Goal: Task Accomplishment & Management: Use online tool/utility

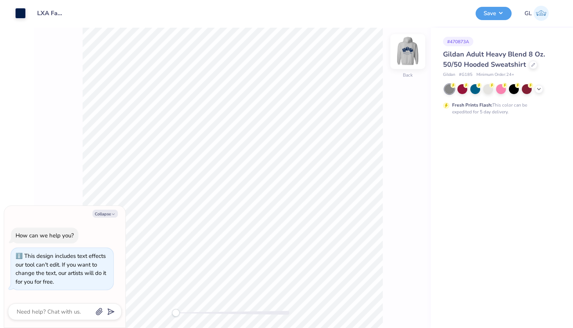
click at [412, 49] on img at bounding box center [408, 51] width 30 height 30
type textarea "x"
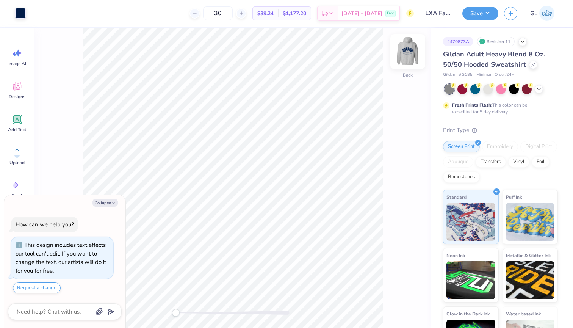
click at [410, 50] on img at bounding box center [408, 51] width 30 height 30
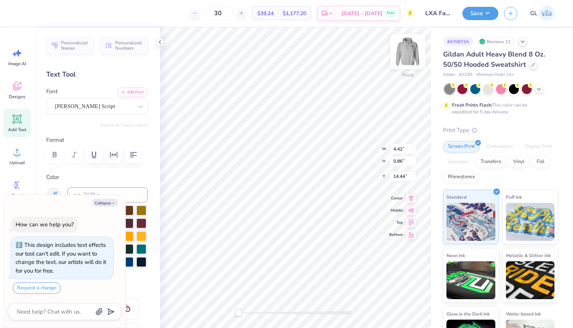
type textarea "x"
type textarea "A"
type textarea "x"
type textarea "Al"
type textarea "x"
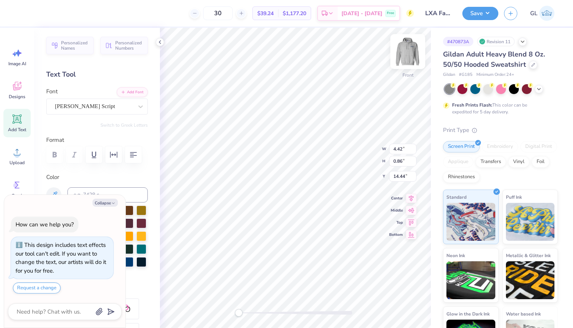
type textarea "Alp"
type textarea "x"
type textarea "Alph"
type textarea "x"
type textarea "Alpha"
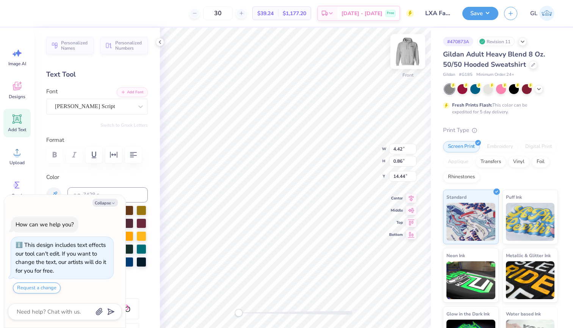
type textarea "x"
type textarea "Alpha"
type textarea "x"
type textarea "Alpha I"
type textarea "x"
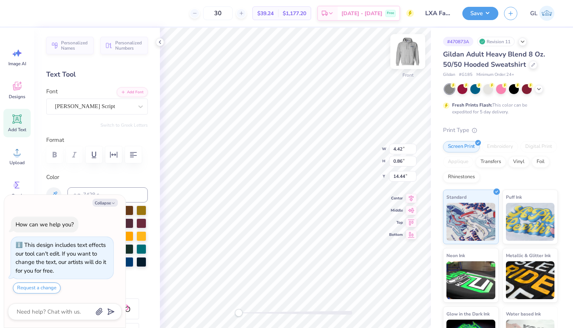
type textarea "Alpha Io"
type textarea "x"
type textarea "Alpha Iot"
type textarea "x"
type textarea "Alpha Iota"
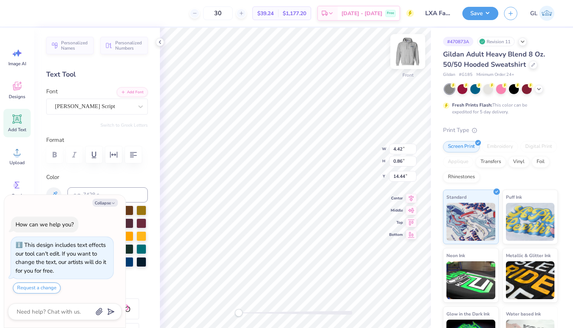
type textarea "x"
type textarea "Alpha Iota"
type textarea "x"
type textarea "Alpha Iota Z"
type textarea "x"
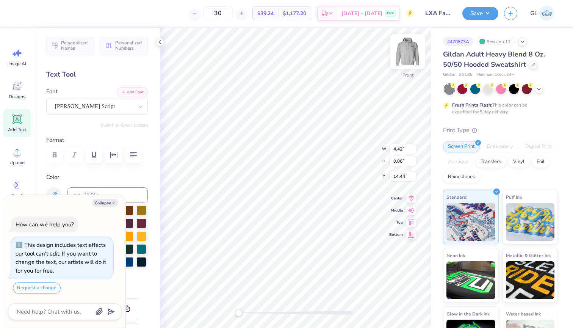
type textarea "Alpha Iota Ze"
type textarea "x"
type textarea "Alpha Iota Zet"
type textarea "x"
type textarea "Alpha Iota Zet"
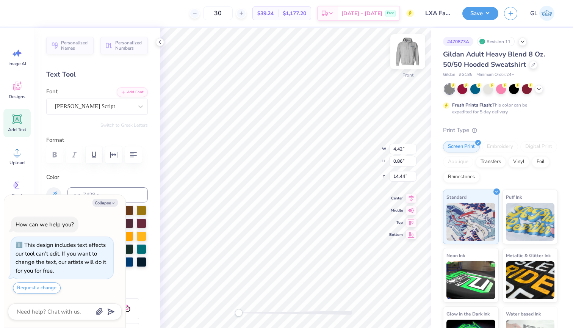
type textarea "x"
type textarea "Alpha Iota Zet"
type textarea "x"
type textarea "Alpha Iota Zeta"
type textarea "x"
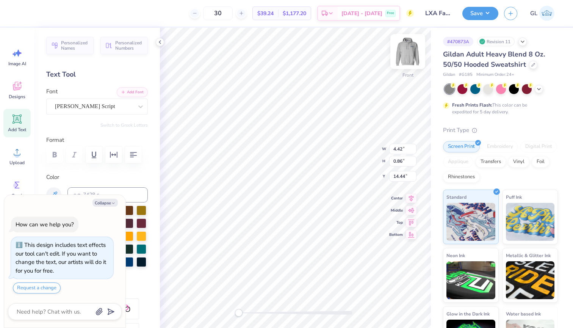
type textarea "Alpha Iota Zeta"
type textarea "x"
type textarea "Alpha Iota Zeta c"
type textarea "x"
type textarea "Alpha Iota Zeta ch"
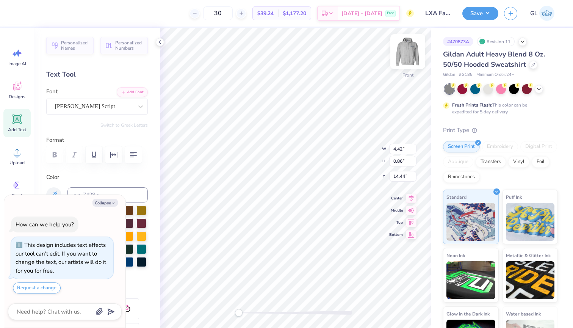
type textarea "x"
type textarea "Alpha Iota Zeta cha"
type textarea "x"
type textarea "Alpha Iota Zeta chap"
type textarea "x"
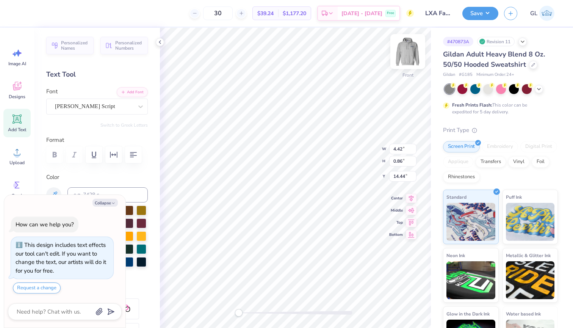
type textarea "Alpha Iota Zeta chapt"
type textarea "x"
type textarea "Alpha Iota Zeta chapte"
type textarea "x"
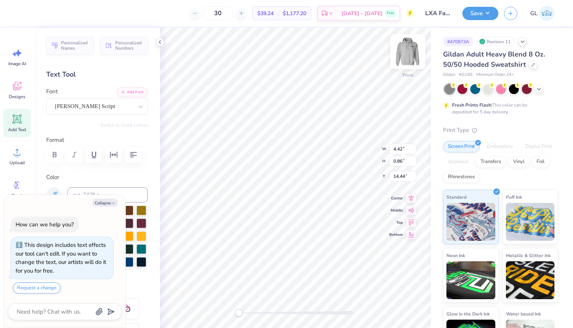
type textarea "Alpha Iota Zeta chapter"
type textarea "x"
type textarea "Alpha Iota Zeta"
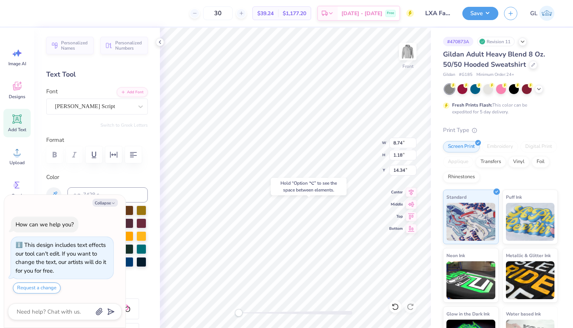
click at [270, 195] on div "Hold “Option ⌥” to see the space between elements." at bounding box center [309, 186] width 80 height 22
type textarea "x"
type input "12.50"
type input "8.86"
type input "6.00"
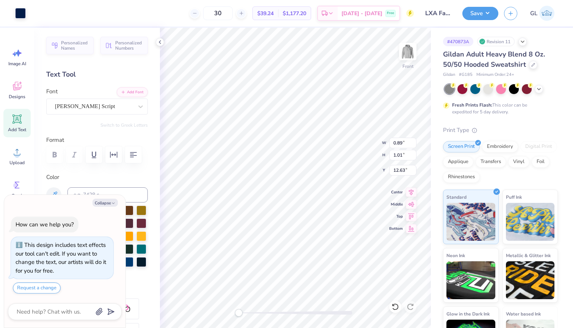
type textarea "x"
type input "0.67"
type input "12.81"
type textarea "x"
type input "1.09"
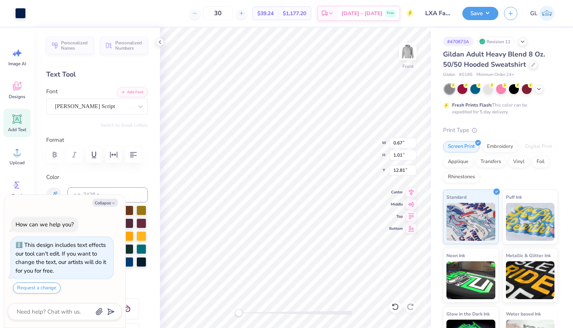
type input "1.37"
type input "13.49"
click at [109, 204] on button "Collapse" at bounding box center [104, 203] width 25 height 8
type textarea "x"
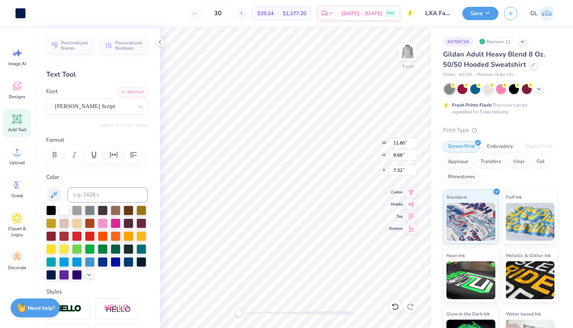
scroll to position [0, 0]
click at [414, 141] on input "11.81" at bounding box center [402, 143] width 27 height 11
click at [414, 141] on input "11.82" at bounding box center [402, 143] width 27 height 11
click at [414, 141] on input "11.83" at bounding box center [402, 143] width 27 height 11
type input "11.84"
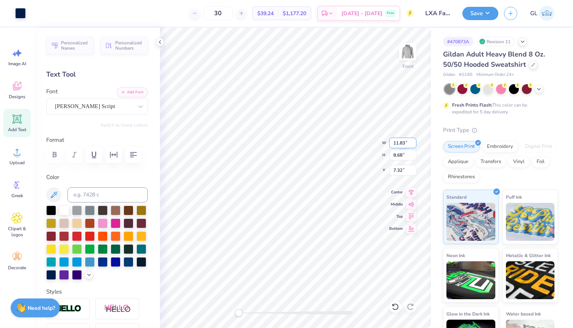
type input "8.72"
type input "7.30"
type input "12.37"
type input "2.64"
type input "12.55"
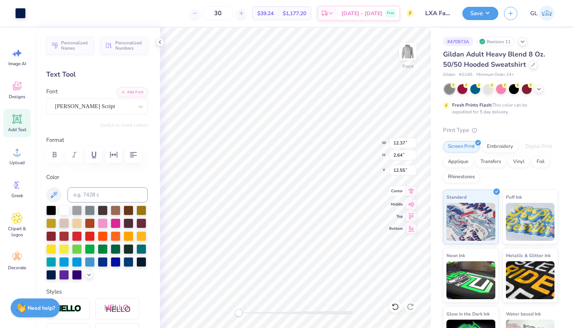
click at [411, 193] on icon at bounding box center [411, 191] width 5 height 6
click at [411, 194] on icon at bounding box center [411, 190] width 11 height 9
type input "8.76"
click at [159, 42] on polyline at bounding box center [160, 42] width 2 height 3
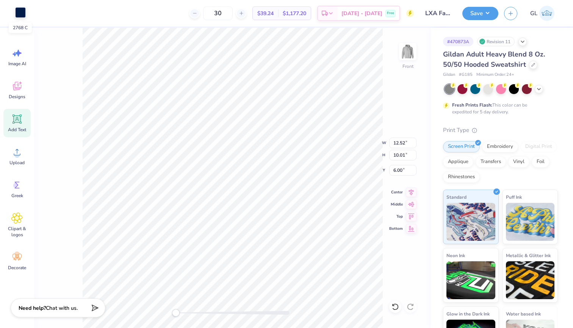
click at [20, 11] on div at bounding box center [20, 12] width 11 height 11
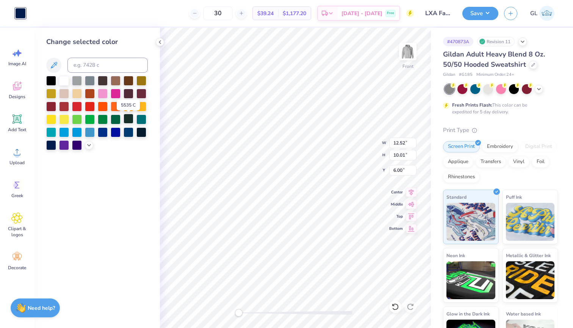
click at [130, 119] on div at bounding box center [129, 119] width 10 height 10
click at [57, 67] on icon at bounding box center [53, 65] width 9 height 9
click at [127, 119] on div at bounding box center [129, 119] width 10 height 10
click at [88, 146] on icon at bounding box center [89, 144] width 6 height 6
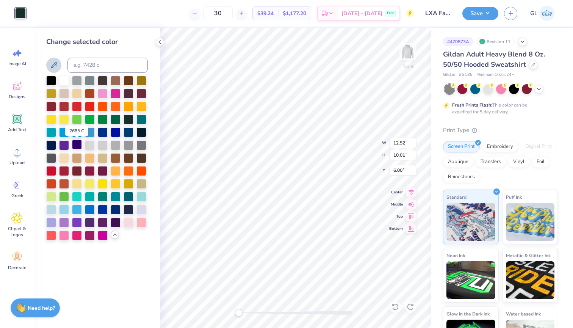
click at [78, 144] on div at bounding box center [77, 144] width 10 height 10
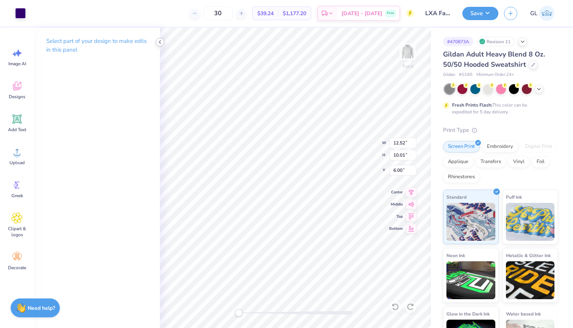
click at [157, 41] on icon at bounding box center [160, 42] width 6 height 6
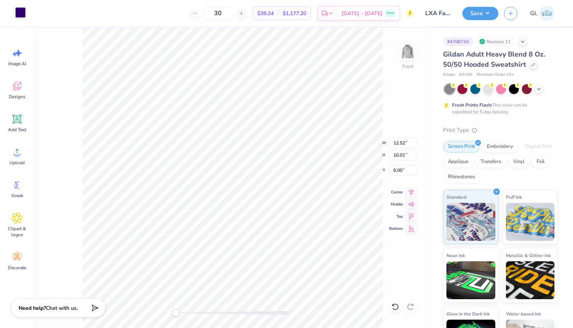
click at [22, 14] on div at bounding box center [20, 12] width 11 height 11
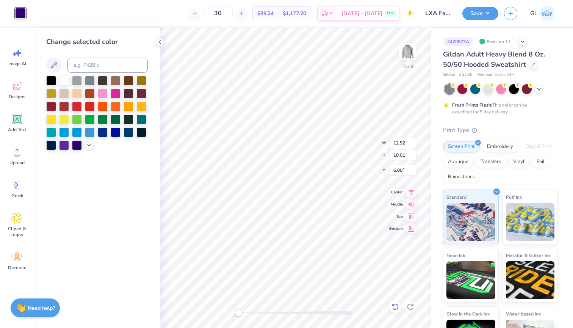
click at [398, 307] on icon at bounding box center [395, 306] width 6 height 7
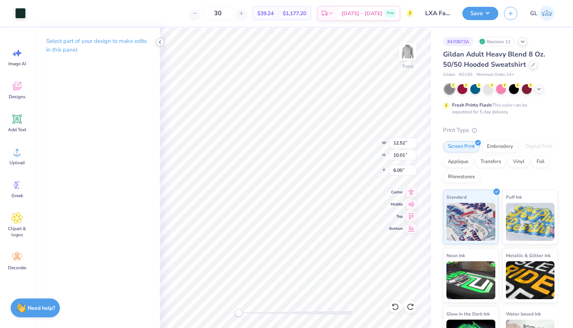
click at [160, 42] on polyline at bounding box center [160, 42] width 2 height 3
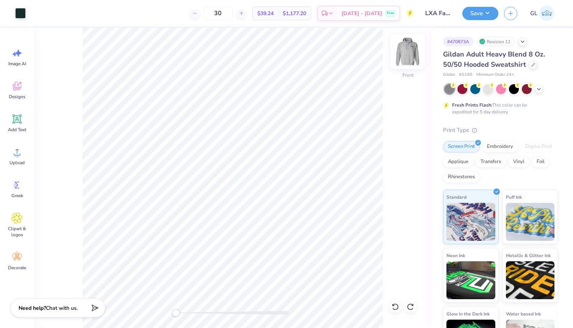
click at [406, 53] on img at bounding box center [408, 51] width 30 height 30
click at [20, 14] on div at bounding box center [20, 12] width 11 height 11
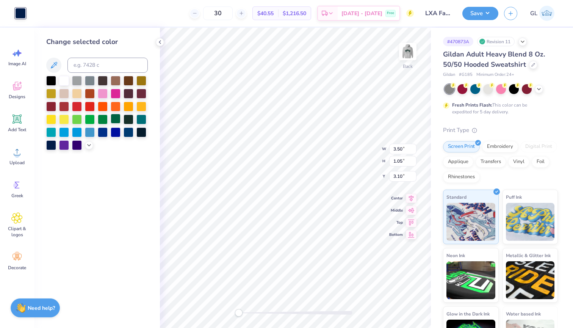
click at [116, 121] on div at bounding box center [116, 119] width 10 height 10
click at [130, 121] on div at bounding box center [129, 119] width 10 height 10
click at [89, 144] on icon at bounding box center [89, 144] width 6 height 6
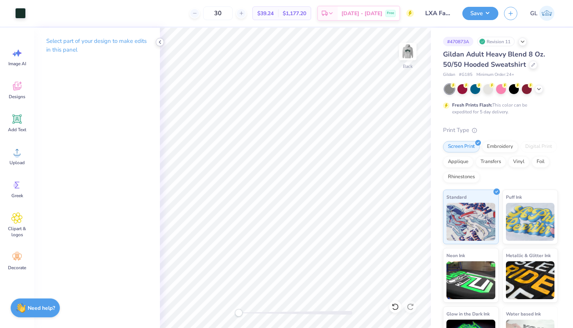
click at [162, 41] on icon at bounding box center [160, 42] width 6 height 6
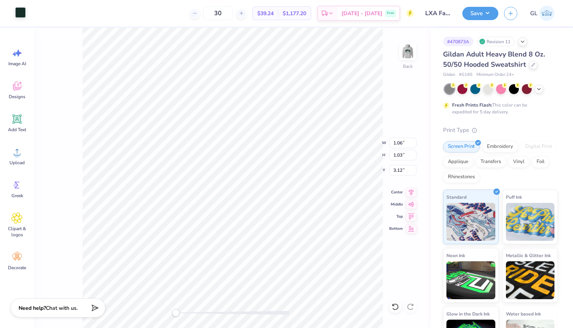
click at [21, 12] on div at bounding box center [20, 12] width 11 height 11
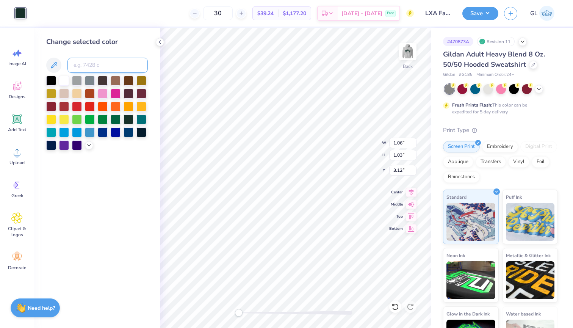
click at [98, 67] on input at bounding box center [107, 65] width 80 height 15
type input "263"
type input "2"
type input "263"
type input "2"
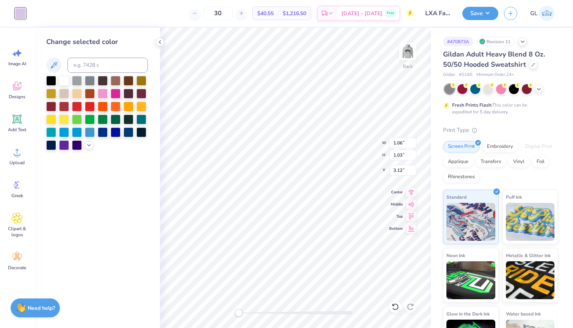
click at [132, 201] on div "Change selected color" at bounding box center [97, 178] width 126 height 300
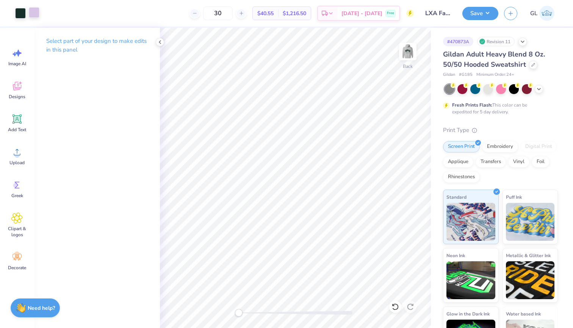
click at [30, 14] on div at bounding box center [34, 12] width 11 height 11
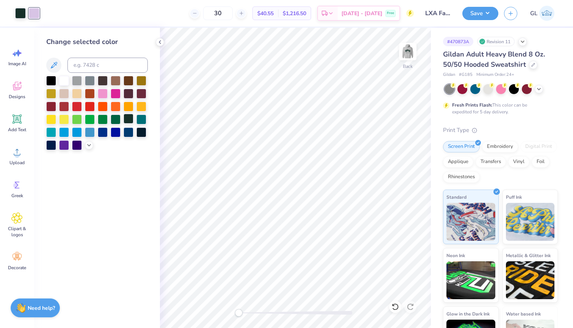
click at [132, 119] on div at bounding box center [129, 119] width 10 height 10
click at [161, 41] on icon at bounding box center [160, 42] width 6 height 6
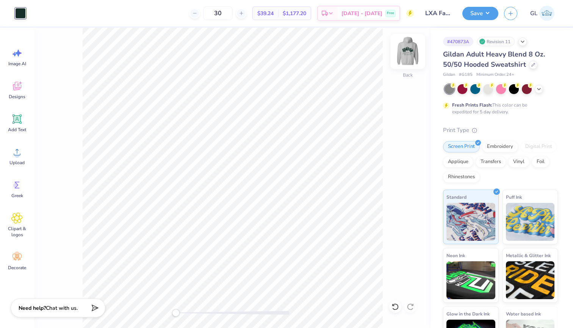
click at [407, 52] on img at bounding box center [408, 51] width 30 height 30
click at [407, 52] on img at bounding box center [407, 51] width 15 height 15
click at [11, 121] on div "Add Text" at bounding box center [16, 123] width 27 height 28
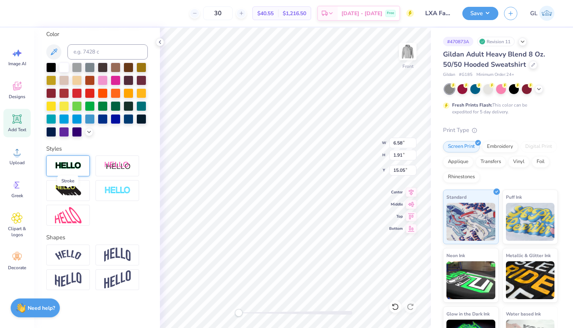
scroll to position [143, 0]
click at [160, 41] on icon at bounding box center [160, 42] width 6 height 6
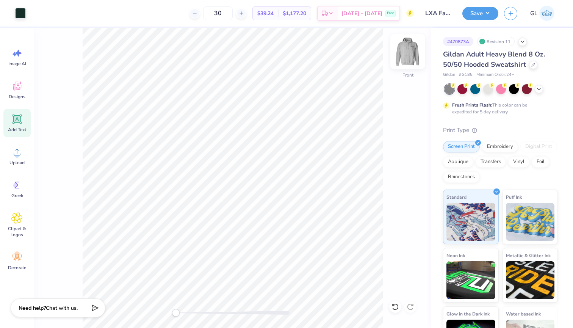
click at [406, 50] on img at bounding box center [408, 51] width 30 height 30
click at [477, 14] on button "Save" at bounding box center [480, 12] width 36 height 13
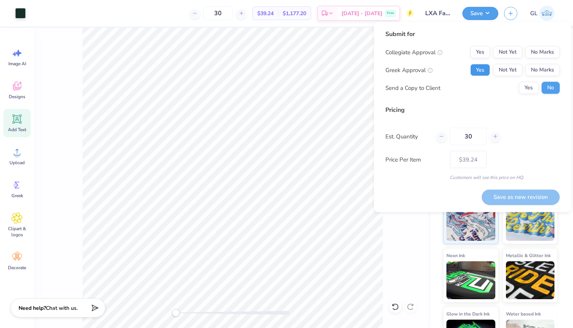
click at [476, 67] on button "Yes" at bounding box center [480, 70] width 20 height 12
click at [549, 56] on button "No Marks" at bounding box center [542, 52] width 34 height 12
click at [504, 198] on button "Save as new revision" at bounding box center [521, 197] width 78 height 16
type input "$39.24"
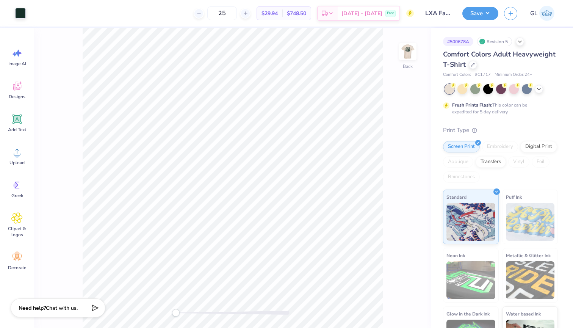
click at [394, 55] on div "Back" at bounding box center [232, 178] width 397 height 300
click at [407, 55] on img at bounding box center [408, 51] width 30 height 30
click at [17, 83] on icon at bounding box center [16, 85] width 11 height 11
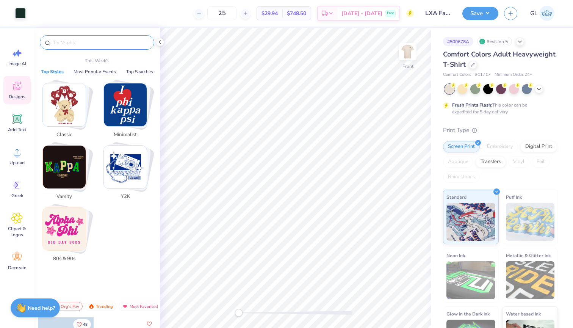
click at [65, 45] on input "text" at bounding box center [100, 43] width 97 height 8
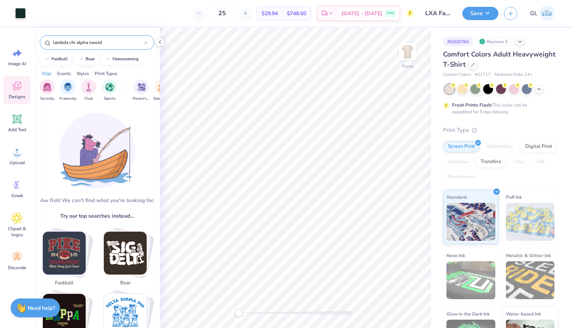
drag, startPoint x: 104, startPoint y: 41, endPoint x: 45, endPoint y: 41, distance: 58.8
click at [45, 41] on div "lambda chi alpha sword" at bounding box center [97, 42] width 114 height 14
type input "="
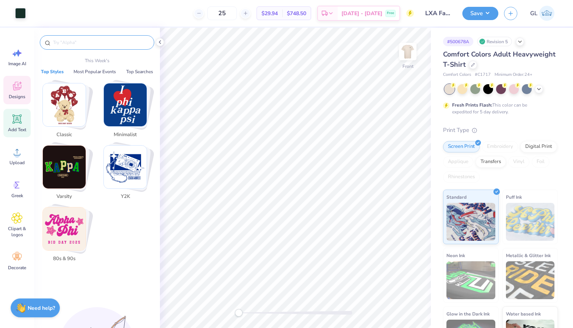
click at [17, 119] on icon at bounding box center [17, 119] width 7 height 7
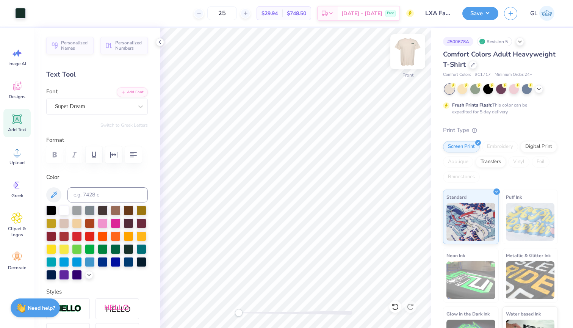
click at [406, 52] on img at bounding box center [408, 51] width 30 height 30
click at [14, 89] on icon at bounding box center [16, 87] width 7 height 6
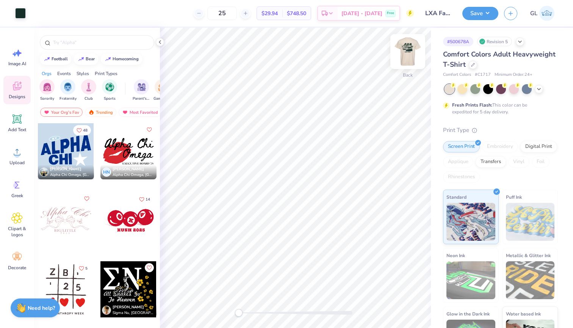
click at [407, 49] on img at bounding box center [408, 51] width 30 height 30
click at [140, 112] on div "Most Favorited" at bounding box center [140, 112] width 43 height 9
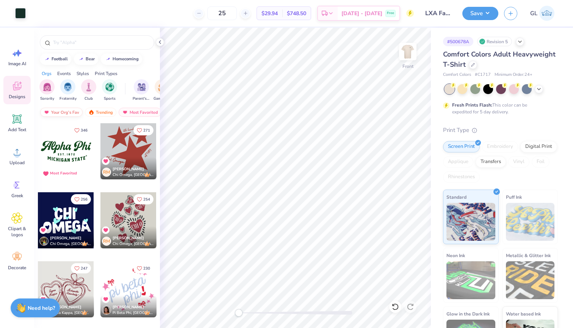
click at [58, 113] on div "Your Org's Fav" at bounding box center [61, 112] width 42 height 9
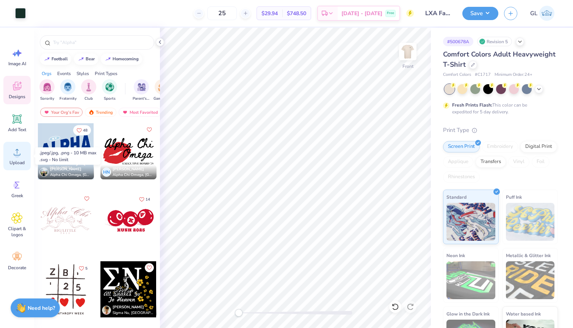
click at [18, 155] on circle at bounding box center [16, 154] width 5 height 5
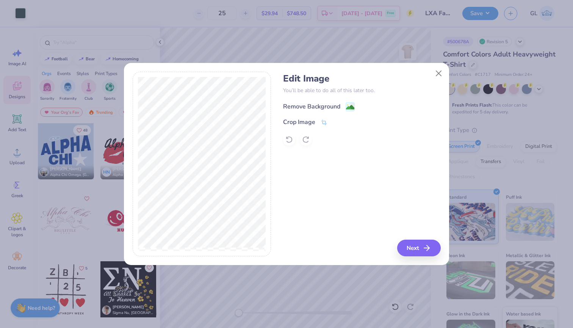
click at [304, 108] on div "Remove Background" at bounding box center [311, 106] width 57 height 9
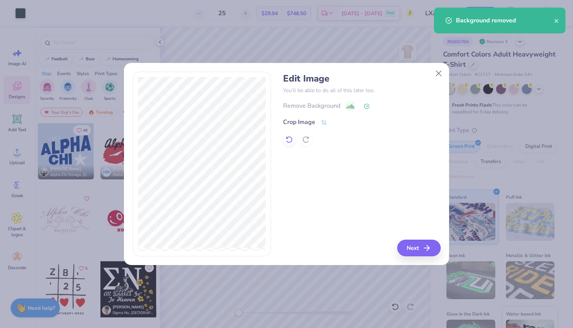
click at [285, 141] on div at bounding box center [289, 139] width 12 height 12
click at [427, 248] on icon "button" at bounding box center [429, 247] width 9 height 9
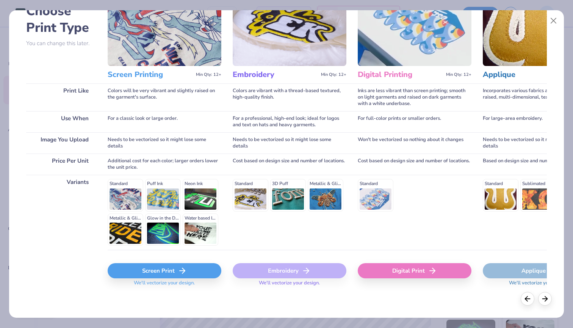
click at [163, 270] on div "Screen Print" at bounding box center [165, 270] width 114 height 15
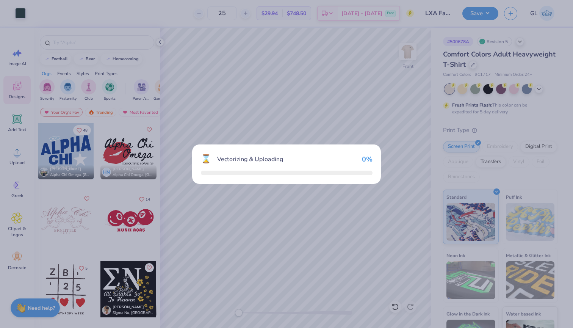
scroll to position [50, 0]
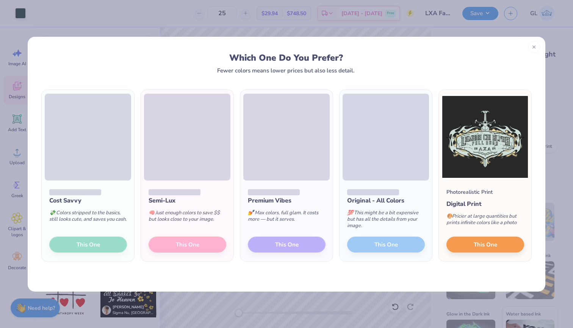
click at [89, 246] on div "Cost Savvy 💸 Colors stripped to the basics, still looks cute, and saves you cas…" at bounding box center [88, 220] width 92 height 81
click at [102, 244] on div "Cost Savvy 💸 Colors stripped to the basics, still looks cute, and saves you cas…" at bounding box center [88, 220] width 92 height 81
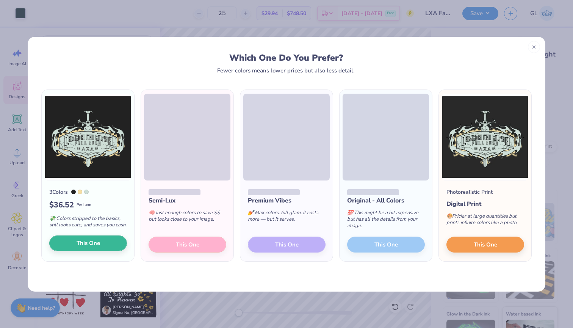
click at [101, 249] on button "This One" at bounding box center [88, 243] width 78 height 16
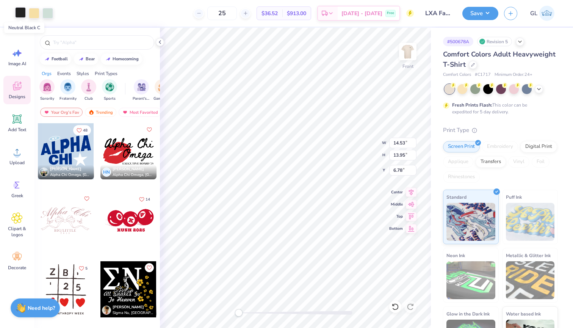
click at [17, 14] on div at bounding box center [20, 12] width 11 height 11
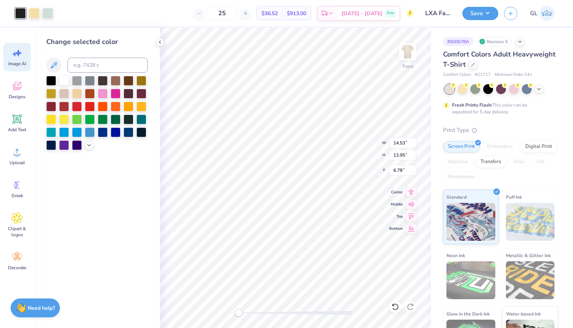
click at [19, 59] on div "Image AI" at bounding box center [16, 57] width 27 height 28
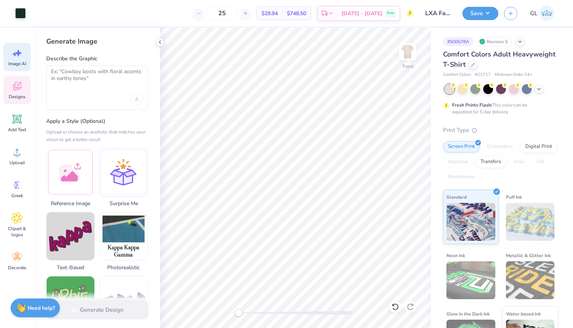
click at [16, 88] on icon at bounding box center [16, 87] width 7 height 6
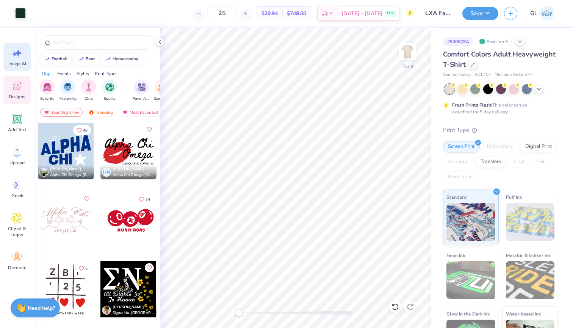
click at [19, 50] on icon at bounding box center [18, 53] width 6 height 7
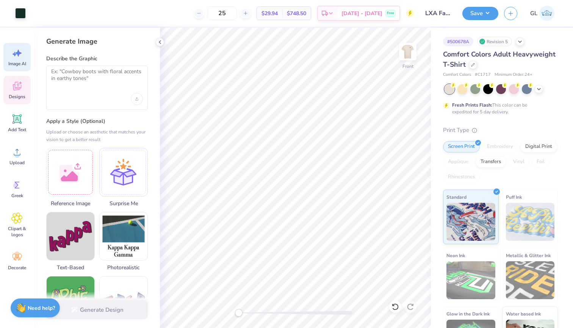
click at [16, 77] on div "Designs" at bounding box center [16, 90] width 27 height 28
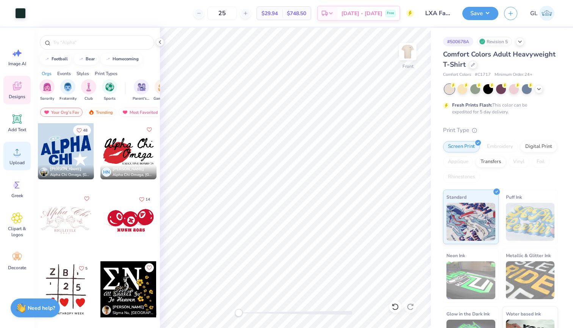
click at [16, 154] on circle at bounding box center [16, 154] width 5 height 5
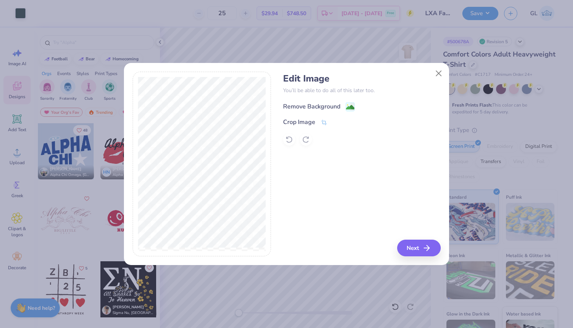
click at [317, 104] on div "Remove Background" at bounding box center [311, 106] width 57 height 9
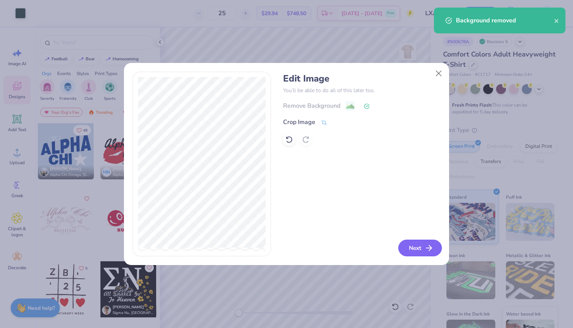
click at [414, 249] on button "Next" at bounding box center [420, 248] width 44 height 17
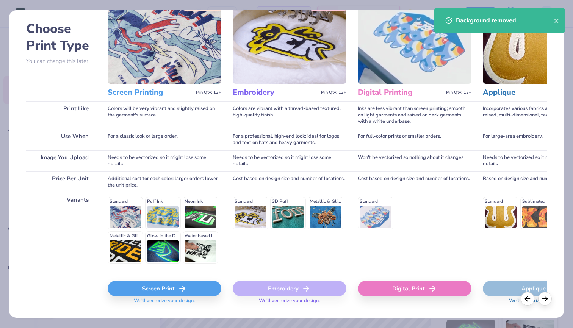
scroll to position [35, 0]
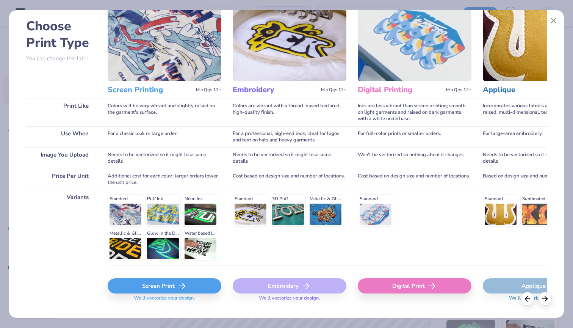
click at [164, 285] on div "Screen Print" at bounding box center [165, 285] width 114 height 15
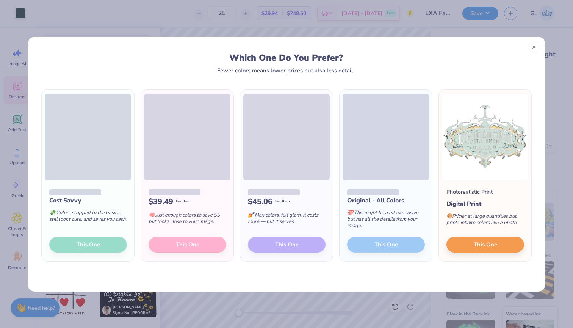
click at [80, 244] on div "Cost Savvy 💸 Colors stripped to the basics, still looks cute, and saves you cas…" at bounding box center [88, 220] width 92 height 81
click at [85, 245] on div "Cost Savvy 💸 Colors stripped to the basics, still looks cute, and saves you cas…" at bounding box center [88, 220] width 92 height 81
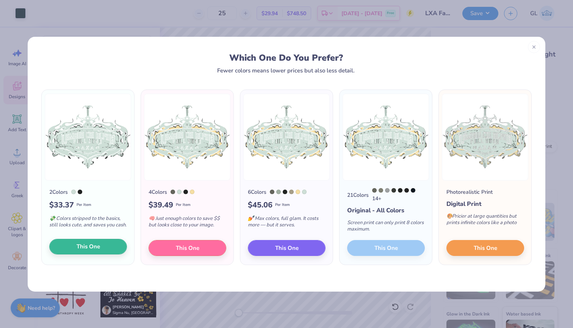
click at [89, 244] on span "This One" at bounding box center [89, 246] width 24 height 9
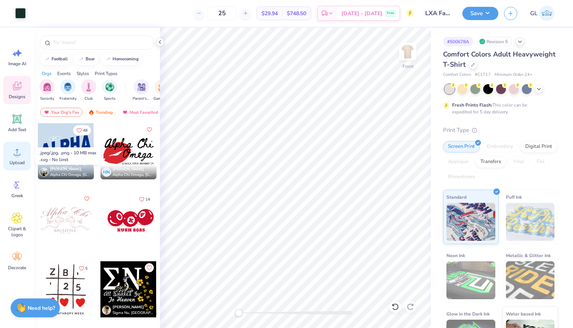
click at [19, 160] on span "Upload" at bounding box center [16, 163] width 15 height 6
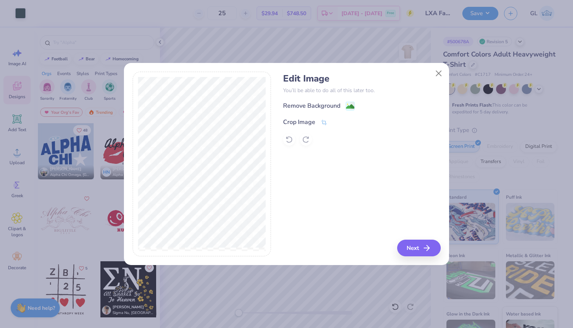
click at [313, 111] on div "Remove Background Crop Image" at bounding box center [361, 123] width 157 height 44
click at [313, 102] on div "Remove Background" at bounding box center [311, 106] width 57 height 9
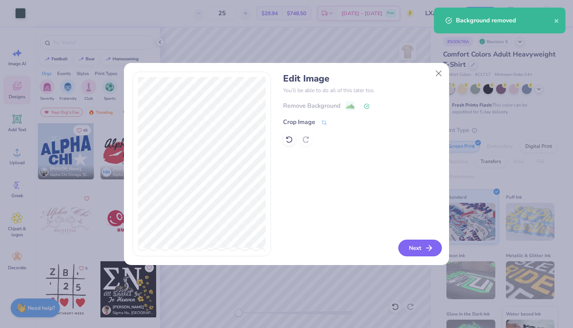
click at [423, 248] on button "Next" at bounding box center [420, 248] width 44 height 17
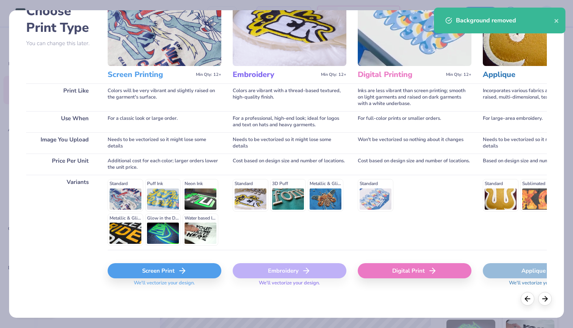
scroll to position [50, 0]
click at [161, 267] on div "Screen Print" at bounding box center [165, 270] width 114 height 15
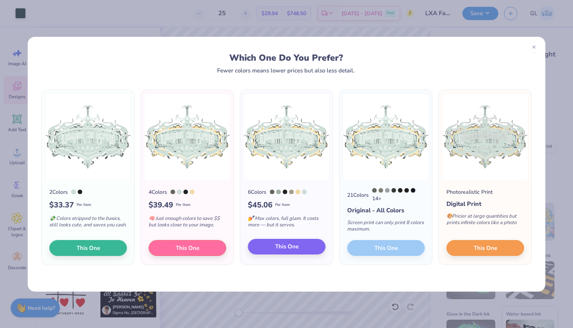
click at [273, 247] on button "This One" at bounding box center [287, 247] width 78 height 16
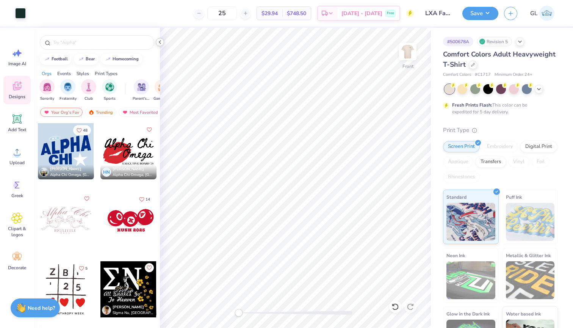
click at [163, 42] on div at bounding box center [160, 42] width 8 height 8
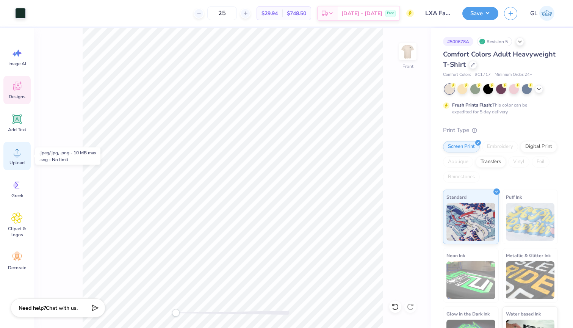
click at [18, 155] on icon at bounding box center [17, 152] width 7 height 6
click at [538, 88] on icon at bounding box center [539, 88] width 6 height 6
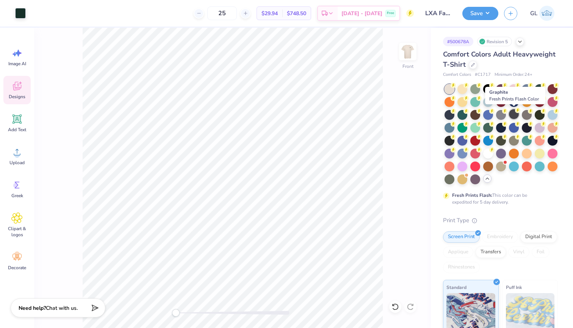
click at [513, 114] on div at bounding box center [514, 114] width 10 height 10
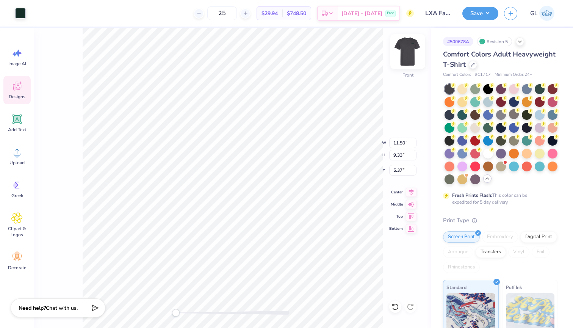
click at [406, 52] on img at bounding box center [408, 51] width 30 height 30
click at [415, 46] on img at bounding box center [408, 51] width 30 height 30
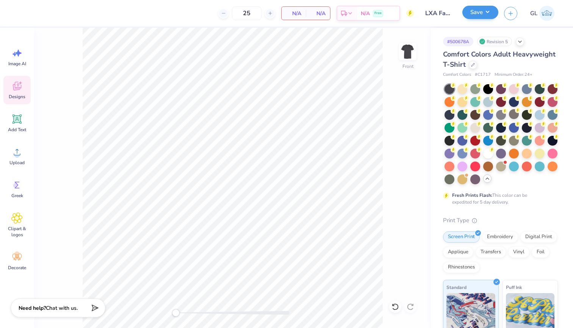
click at [485, 15] on button "Save" at bounding box center [480, 12] width 36 height 13
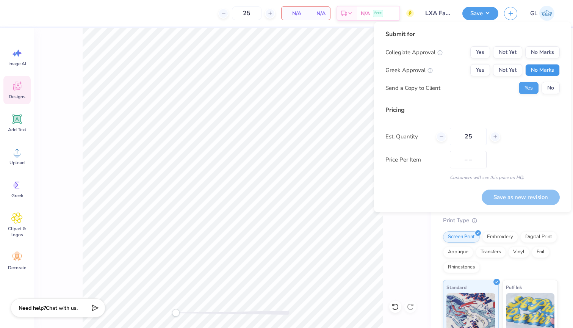
click at [534, 70] on button "No Marks" at bounding box center [542, 70] width 34 height 12
click at [534, 50] on button "No Marks" at bounding box center [542, 52] width 34 height 12
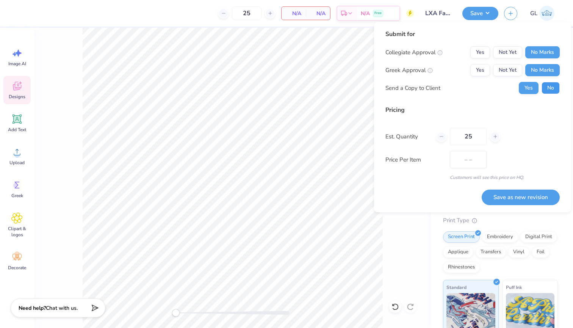
click at [552, 86] on button "No" at bounding box center [551, 88] width 18 height 12
click at [510, 198] on button "Save as new revision" at bounding box center [521, 198] width 78 height 16
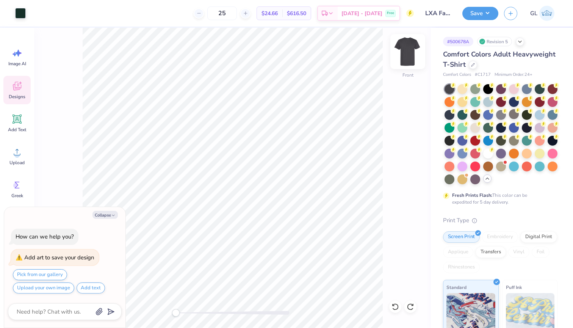
click at [412, 56] on img at bounding box center [408, 51] width 30 height 30
click at [412, 56] on img at bounding box center [407, 51] width 15 height 15
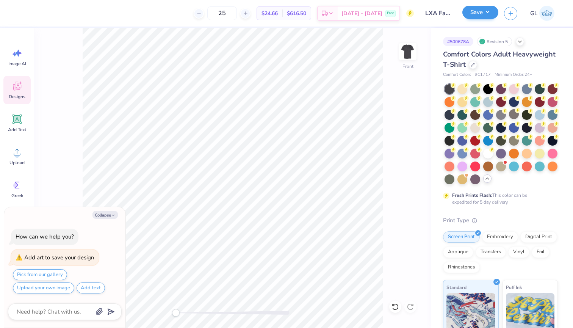
click at [483, 16] on button "Save" at bounding box center [480, 12] width 36 height 13
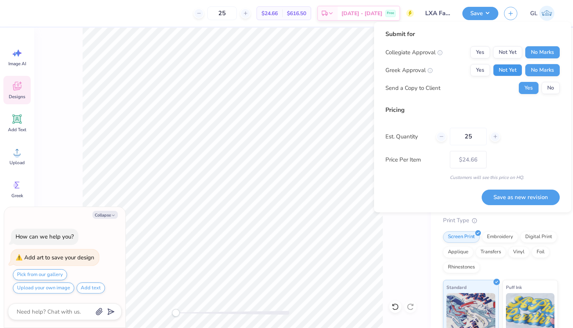
click at [506, 71] on button "Not Yet" at bounding box center [507, 70] width 29 height 12
click at [554, 91] on button "No" at bounding box center [551, 88] width 18 height 12
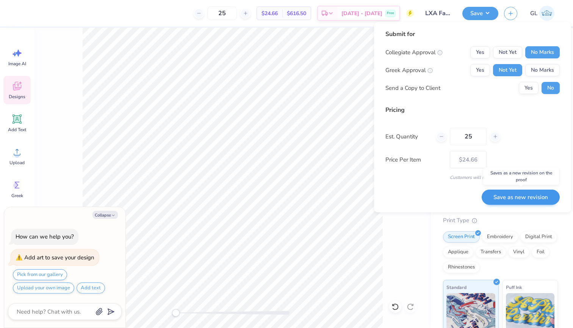
click at [506, 201] on button "Save as new revision" at bounding box center [521, 198] width 78 height 16
type textarea "x"
type input "– –"
type textarea "x"
type input "$24.66"
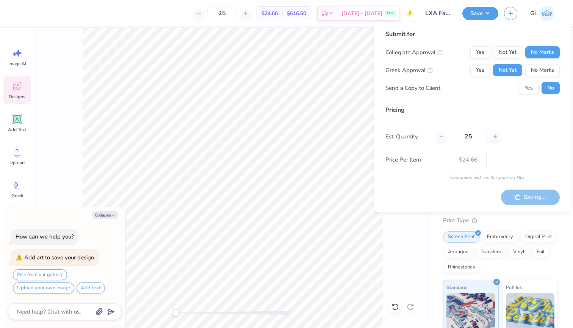
type textarea "x"
type input "– –"
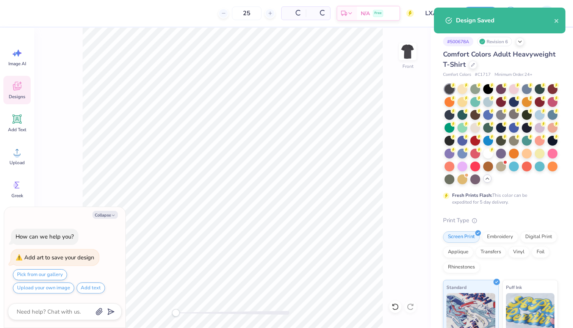
type textarea "x"
type input "$21.11"
